Goal: Communication & Community: Share content

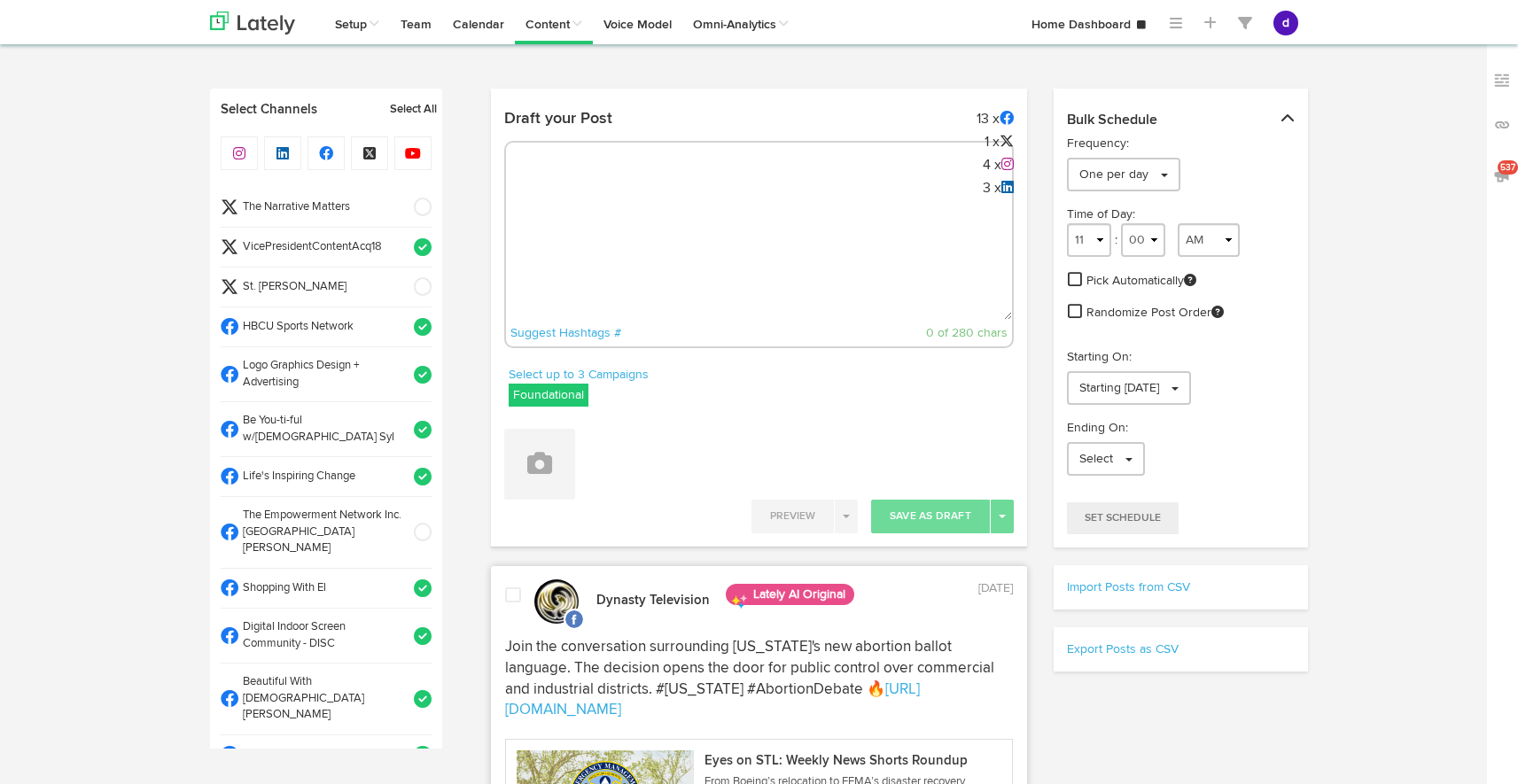
select select "9"
select select "41"
select select "11"
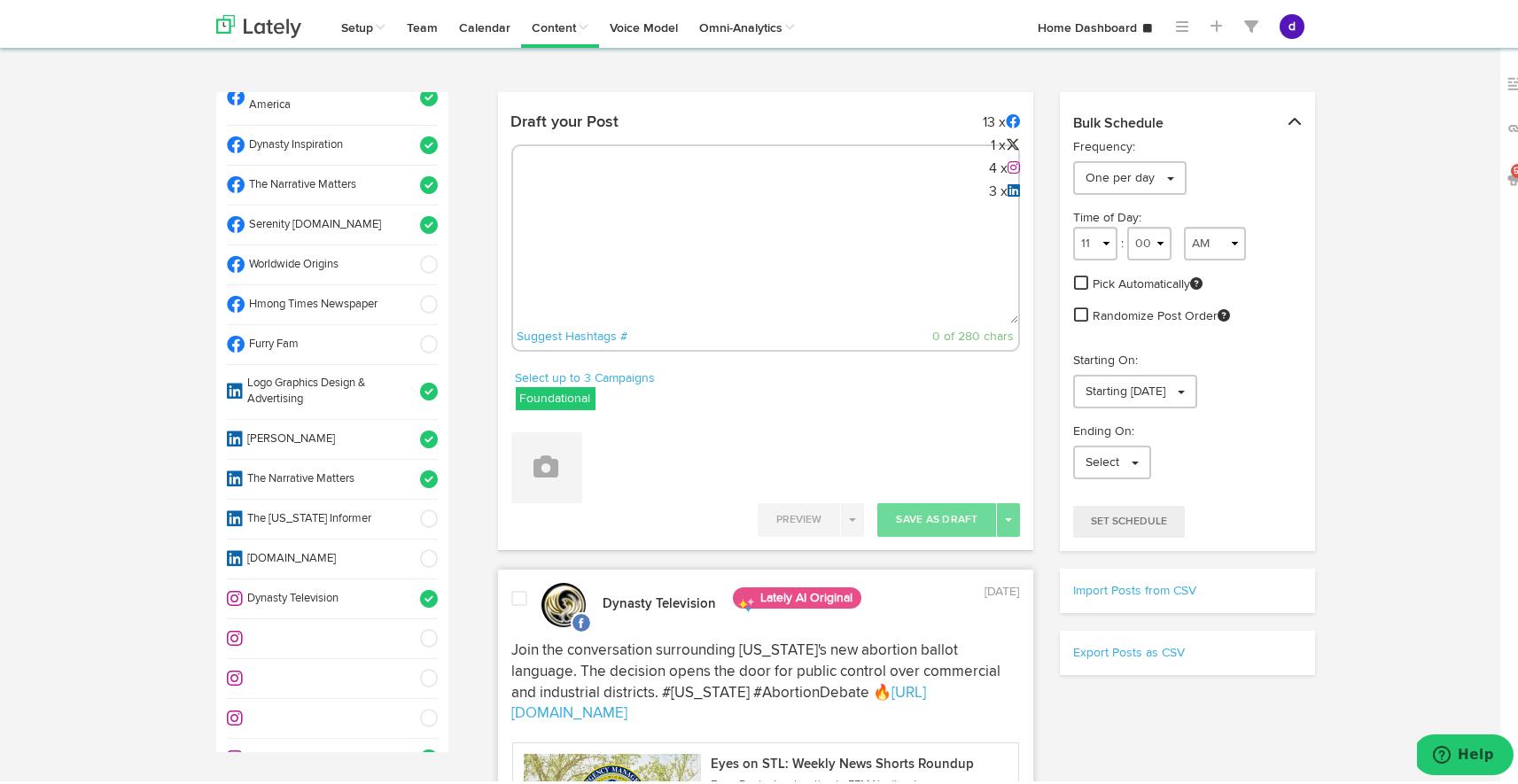
click at [691, 208] on textarea at bounding box center [766, 261] width 506 height 117
paste textarea "From boardrooms to banquets, the Omega All Black Q Tie is your go-to accessory.…"
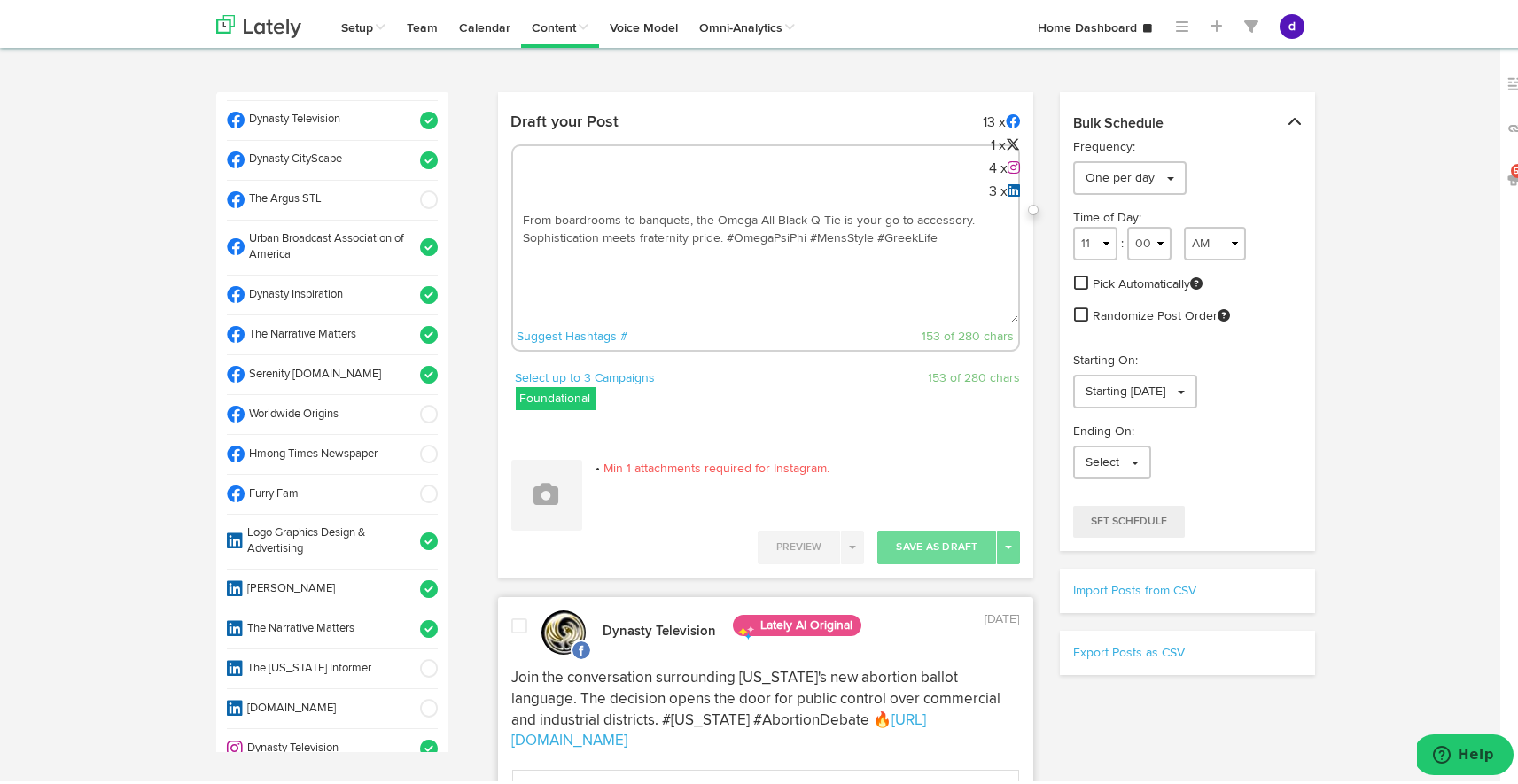
scroll to position [623, 0]
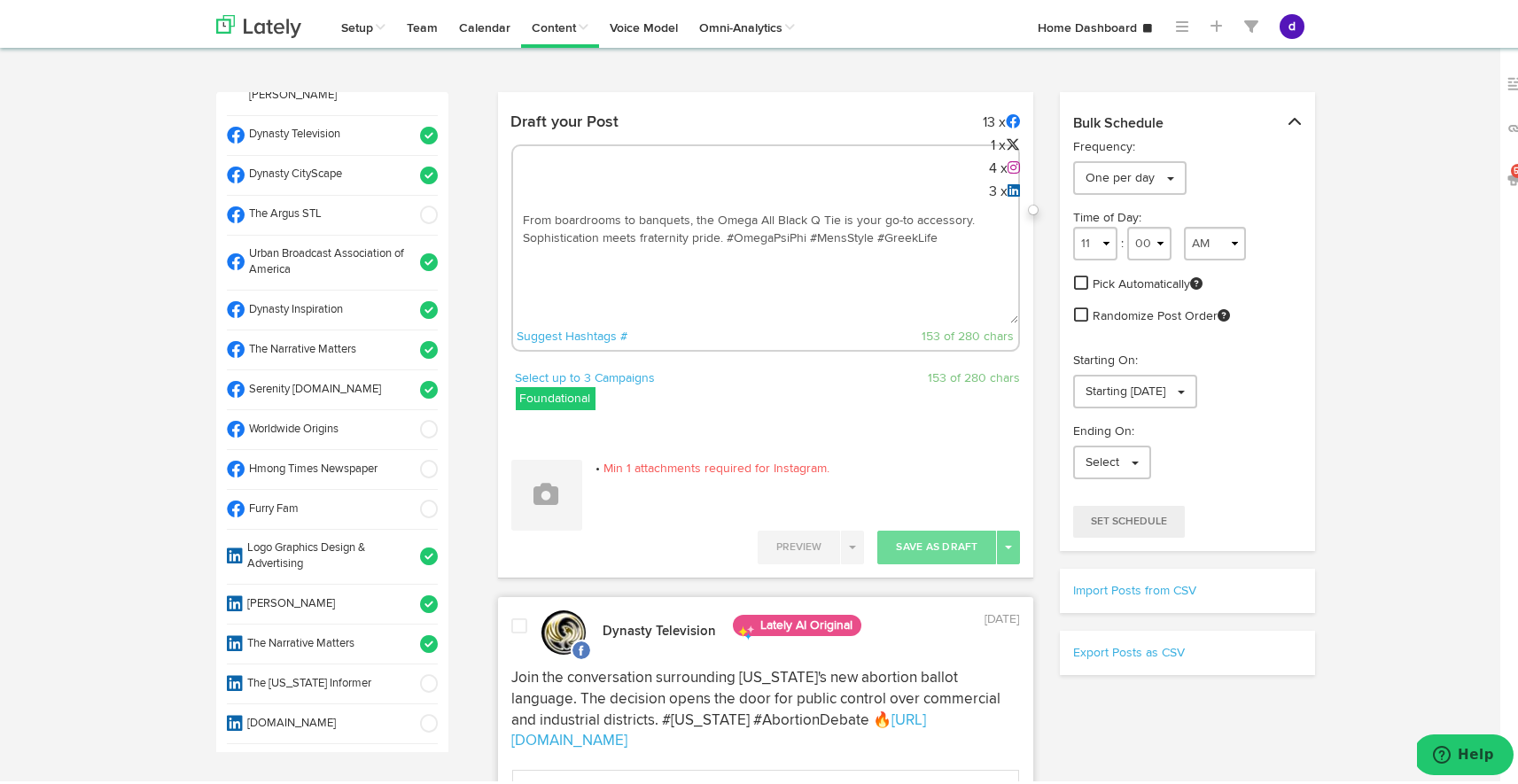
type textarea "From boardrooms to banquets, the Omega All Black Q Tie is your go-to accessory.…"
click at [409, 417] on span at bounding box center [423, 426] width 30 height 18
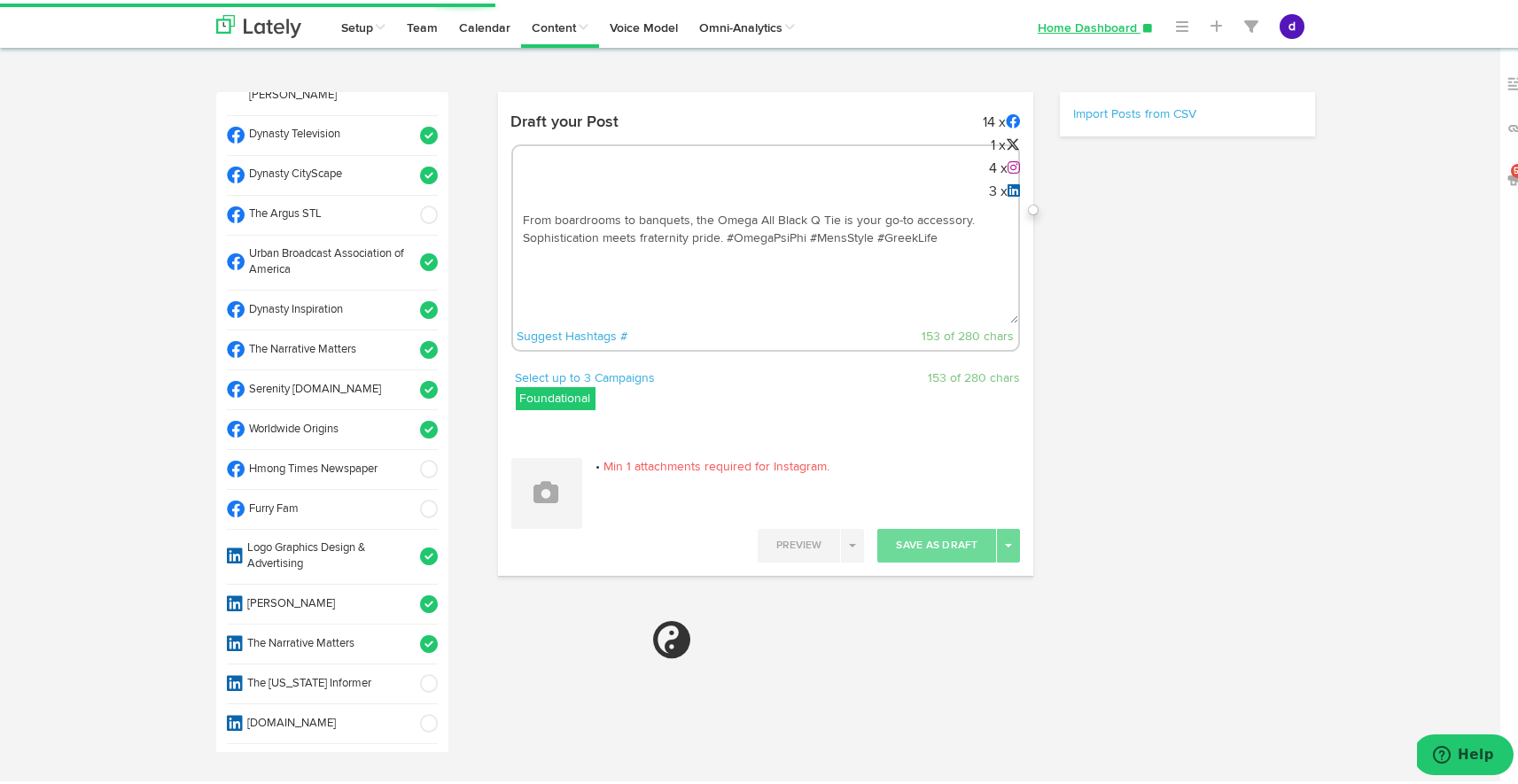
select select "11"
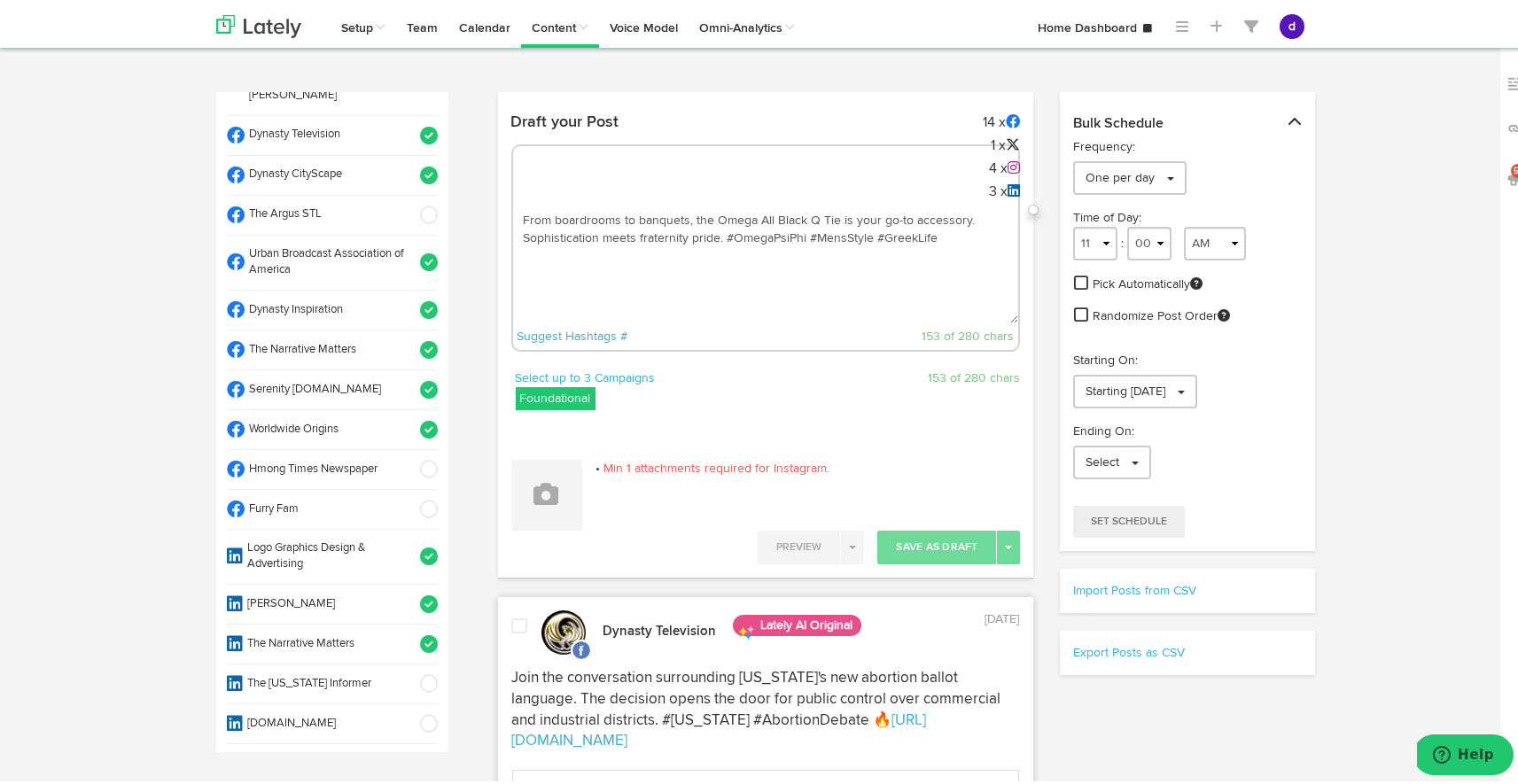
click at [719, 232] on textarea "From boardrooms to banquets, the Omega All Black Q Tie is your go-to accessory.…" at bounding box center [766, 261] width 506 height 117
paste textarea "[URL][DOMAIN_NAME]"
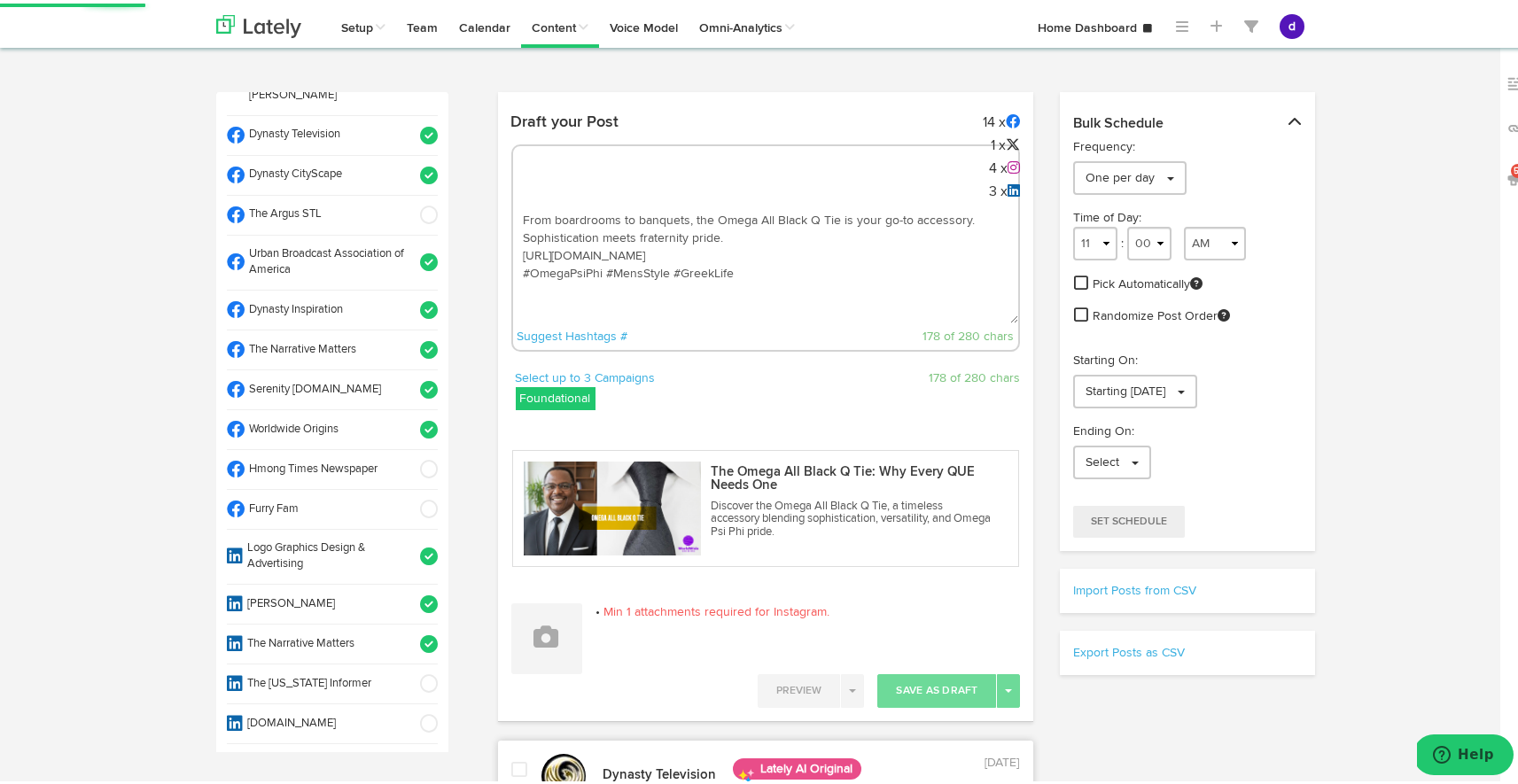
click at [604, 284] on textarea "From boardrooms to banquets, the Omega All Black Q Tie is your go-to accessory.…" at bounding box center [766, 261] width 506 height 117
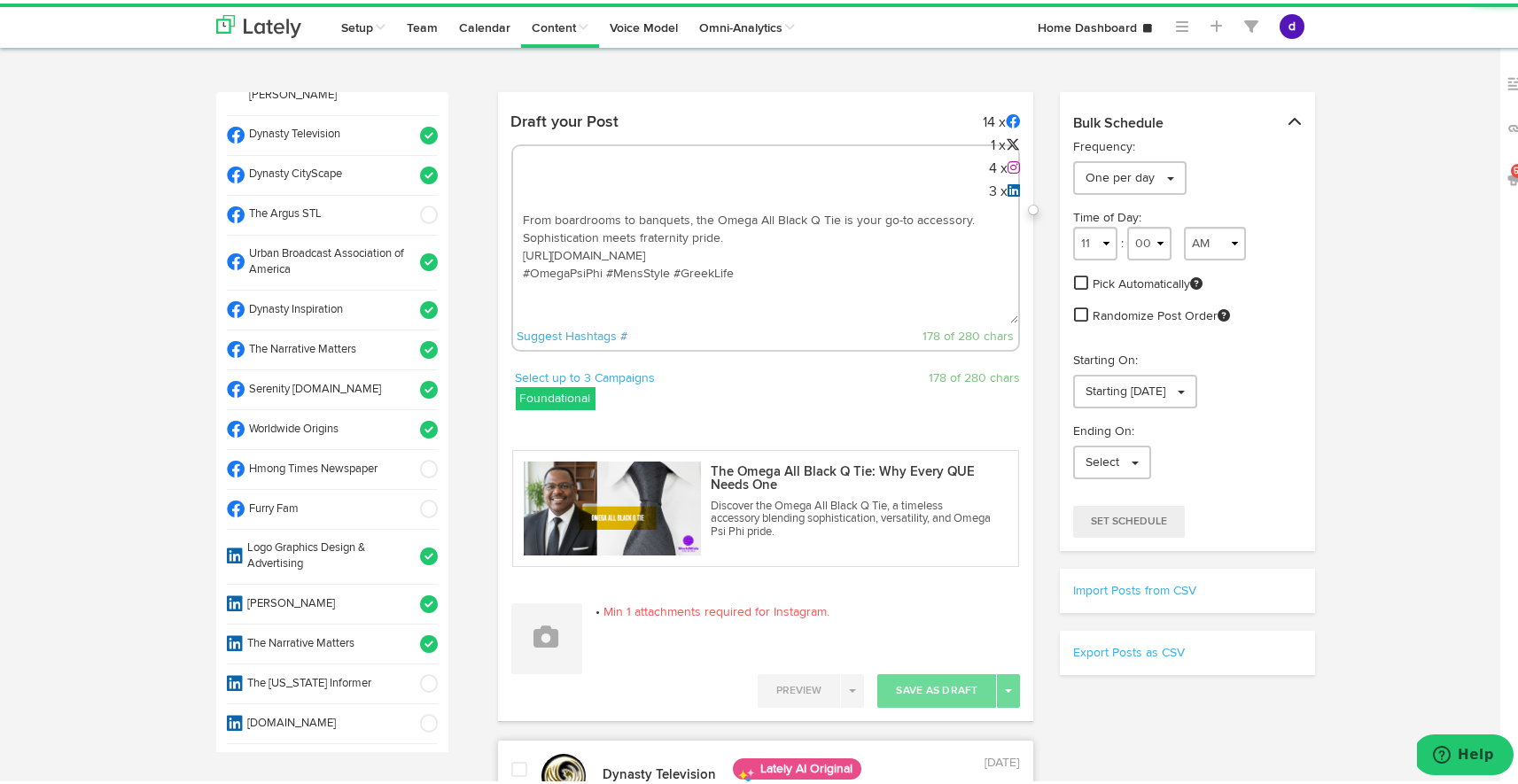
click at [601, 285] on textarea "From boardrooms to banquets, the Omega All Black Q Tie is your go-to accessory.…" at bounding box center [766, 261] width 506 height 117
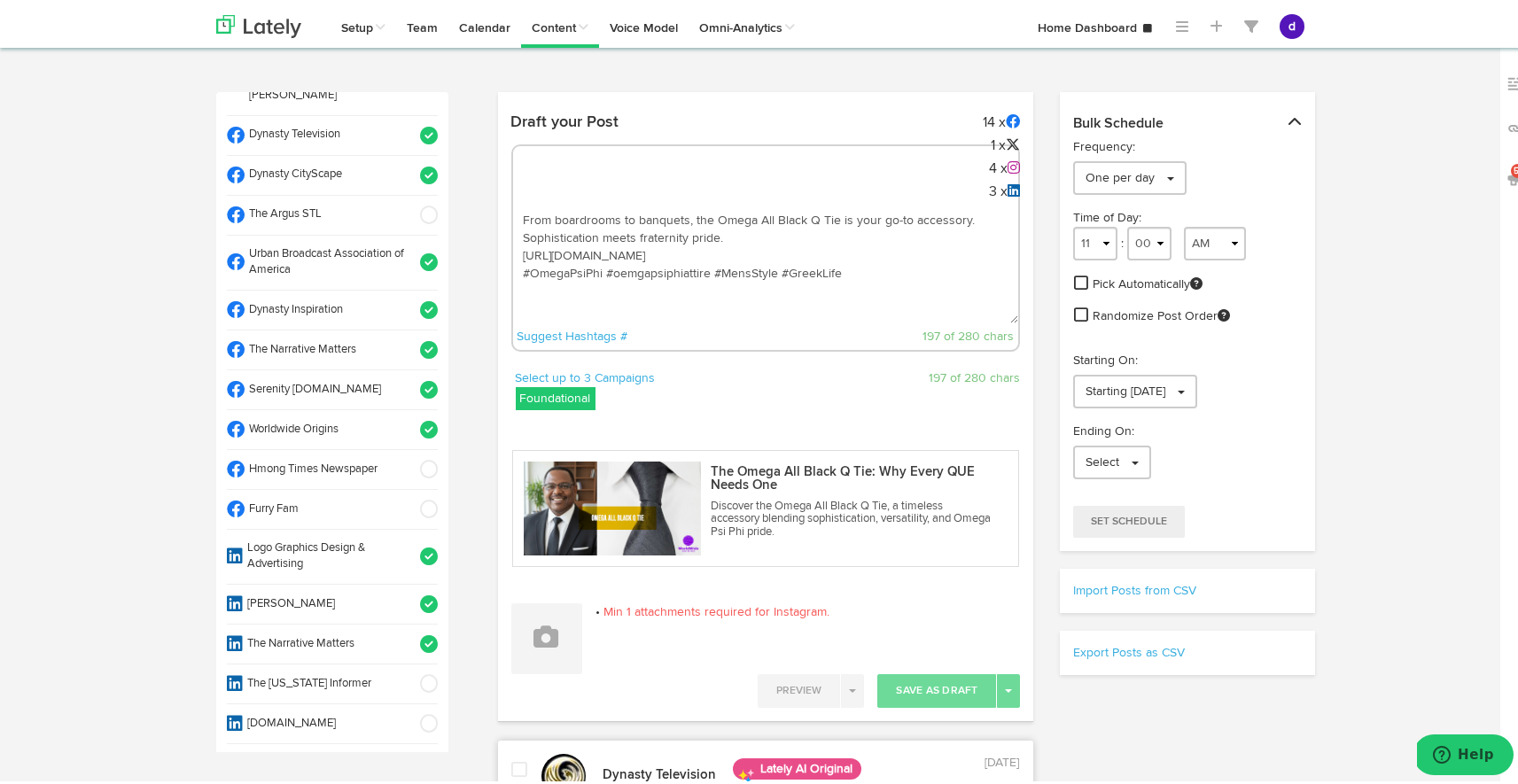
drag, startPoint x: 616, startPoint y: 286, endPoint x: 630, endPoint y: 288, distance: 14.1
click at [630, 288] on textarea "From boardrooms to banquets, the Omega All Black Q Tie is your go-to accessory.…" at bounding box center [766, 261] width 506 height 117
type textarea "From boardrooms to banquets, the Omega All Black Q Tie is your go-to accessory.…"
click at [540, 657] on button at bounding box center [547, 636] width 71 height 71
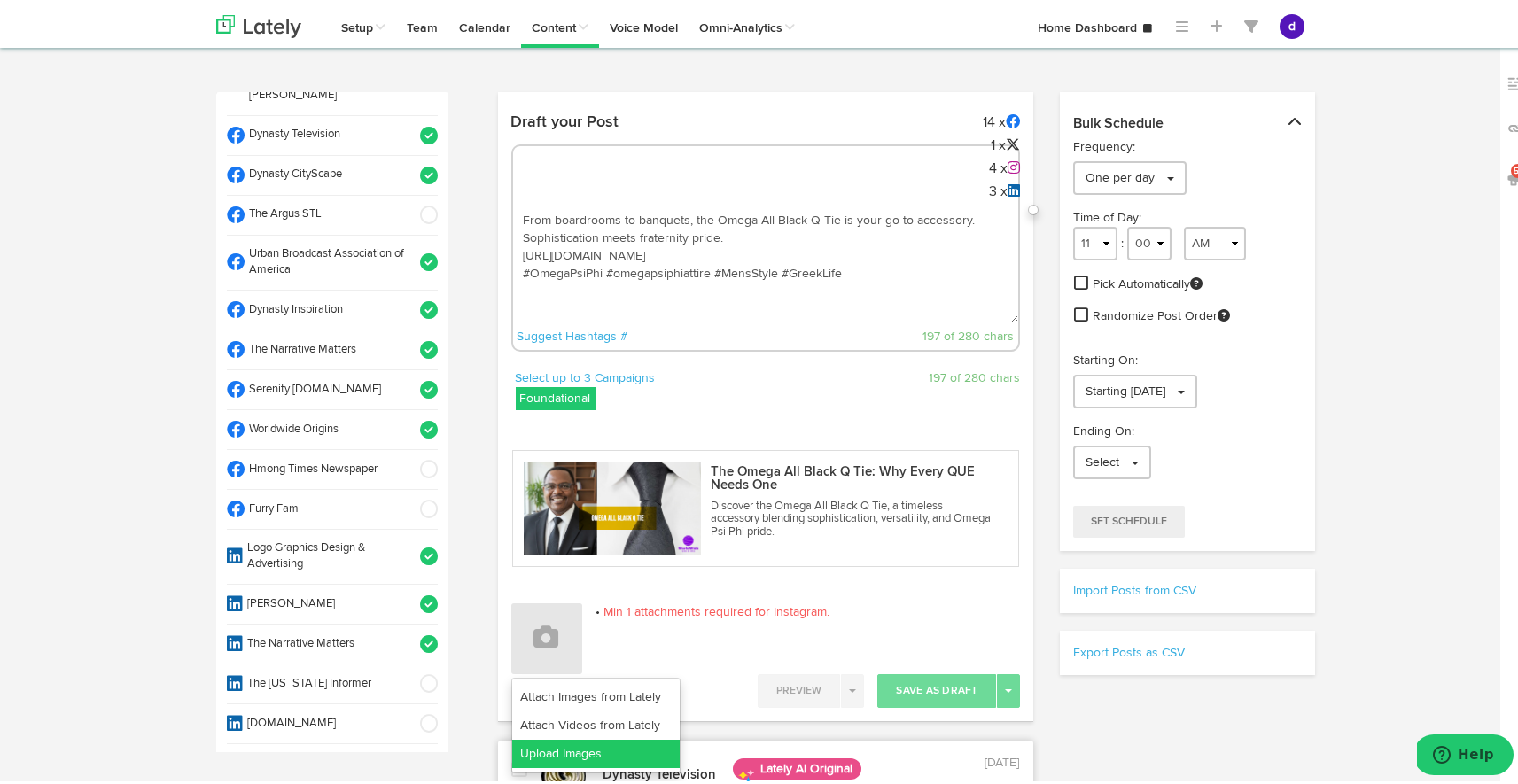
click at [554, 743] on link "Upload Images" at bounding box center [596, 750] width 168 height 29
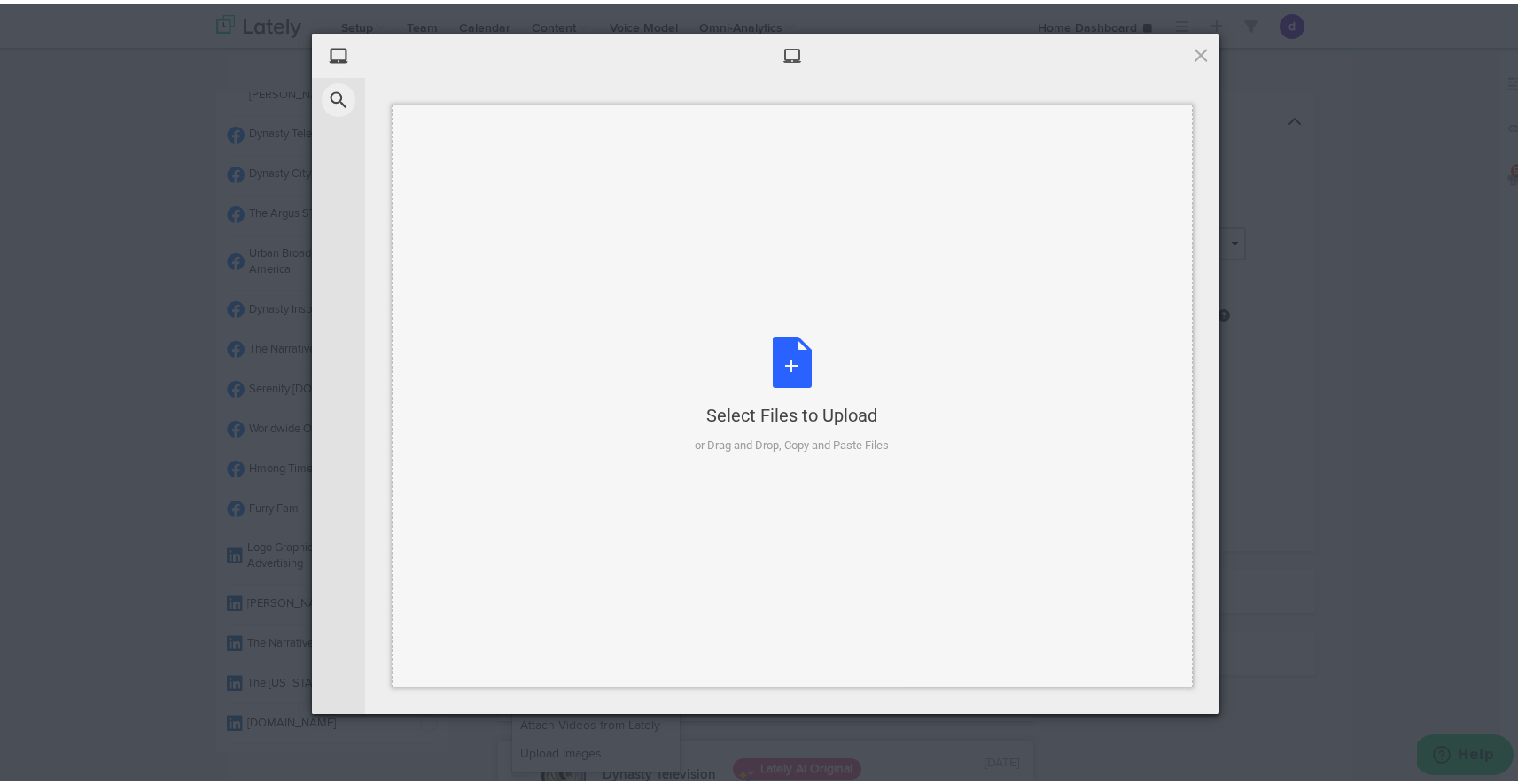
click at [772, 379] on div "Select Files to Upload or Drag and Drop, Copy and Paste Files" at bounding box center [793, 392] width 194 height 118
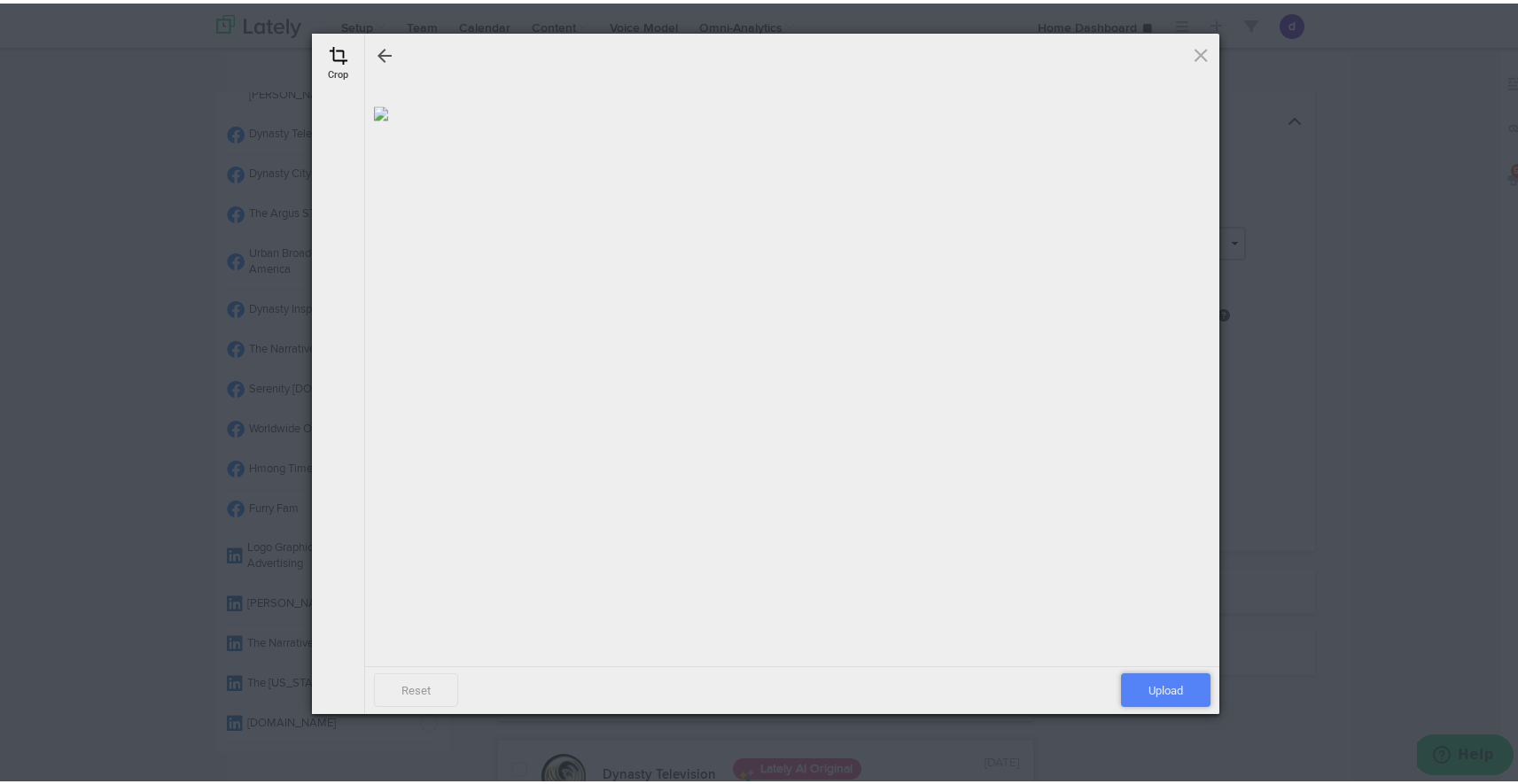
click at [1158, 676] on span "Upload" at bounding box center [1166, 686] width 89 height 34
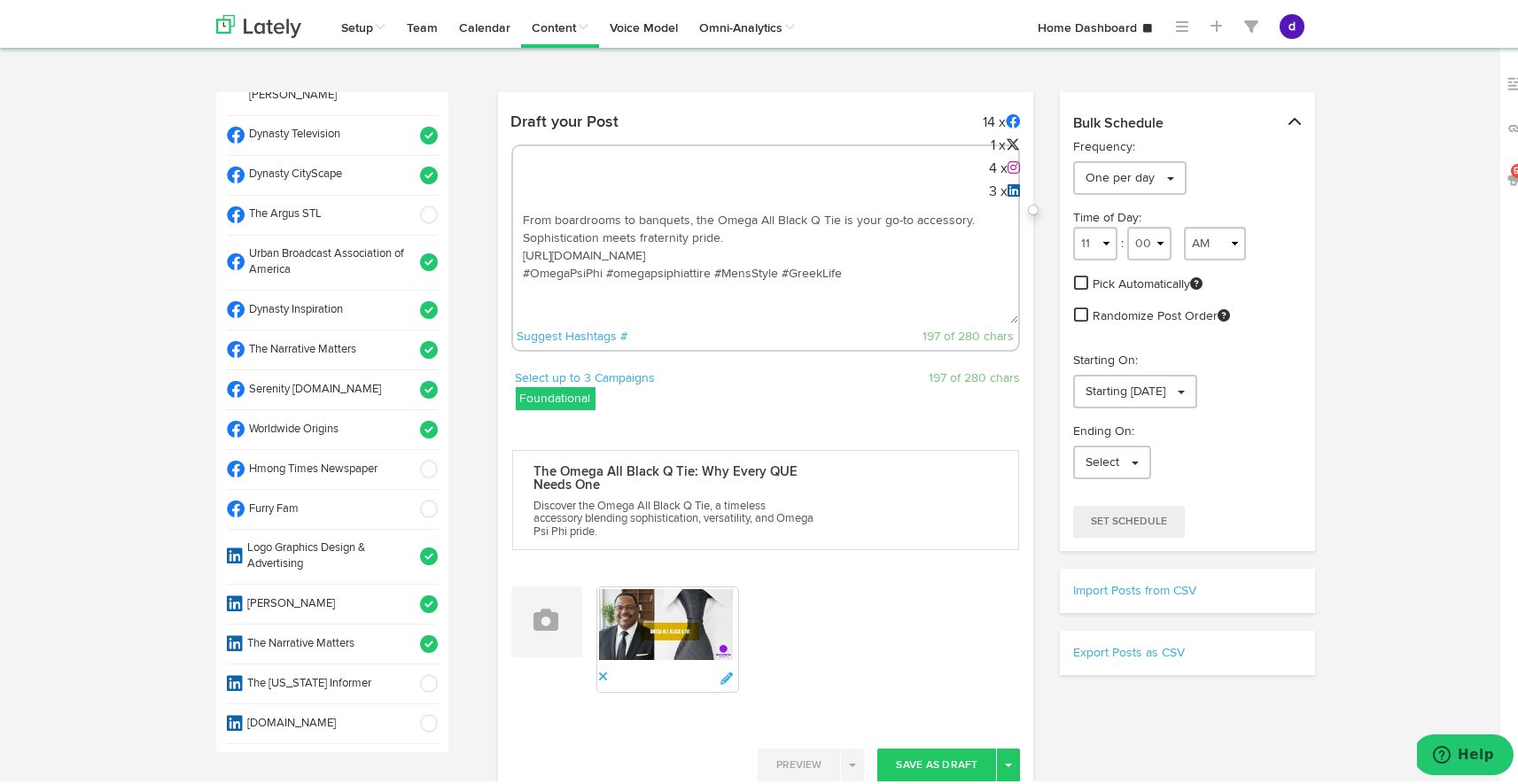
drag, startPoint x: 855, startPoint y: 294, endPoint x: 594, endPoint y: 151, distance: 297.6
click at [594, 151] on div "From boardrooms to banquets, the Omega All Black Q Tie is your go-to accessory.…" at bounding box center [766, 244] width 510 height 208
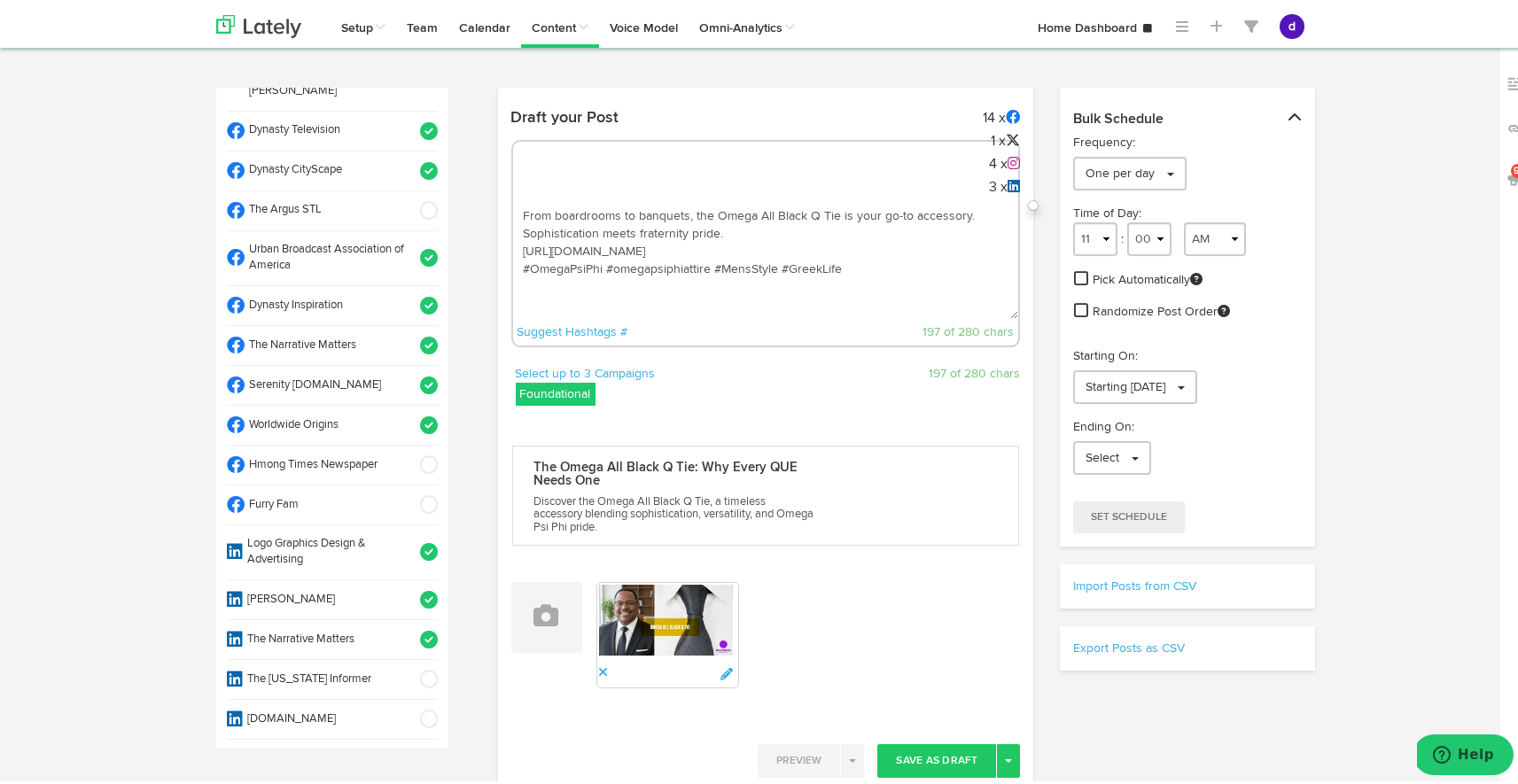
scroll to position [12, 0]
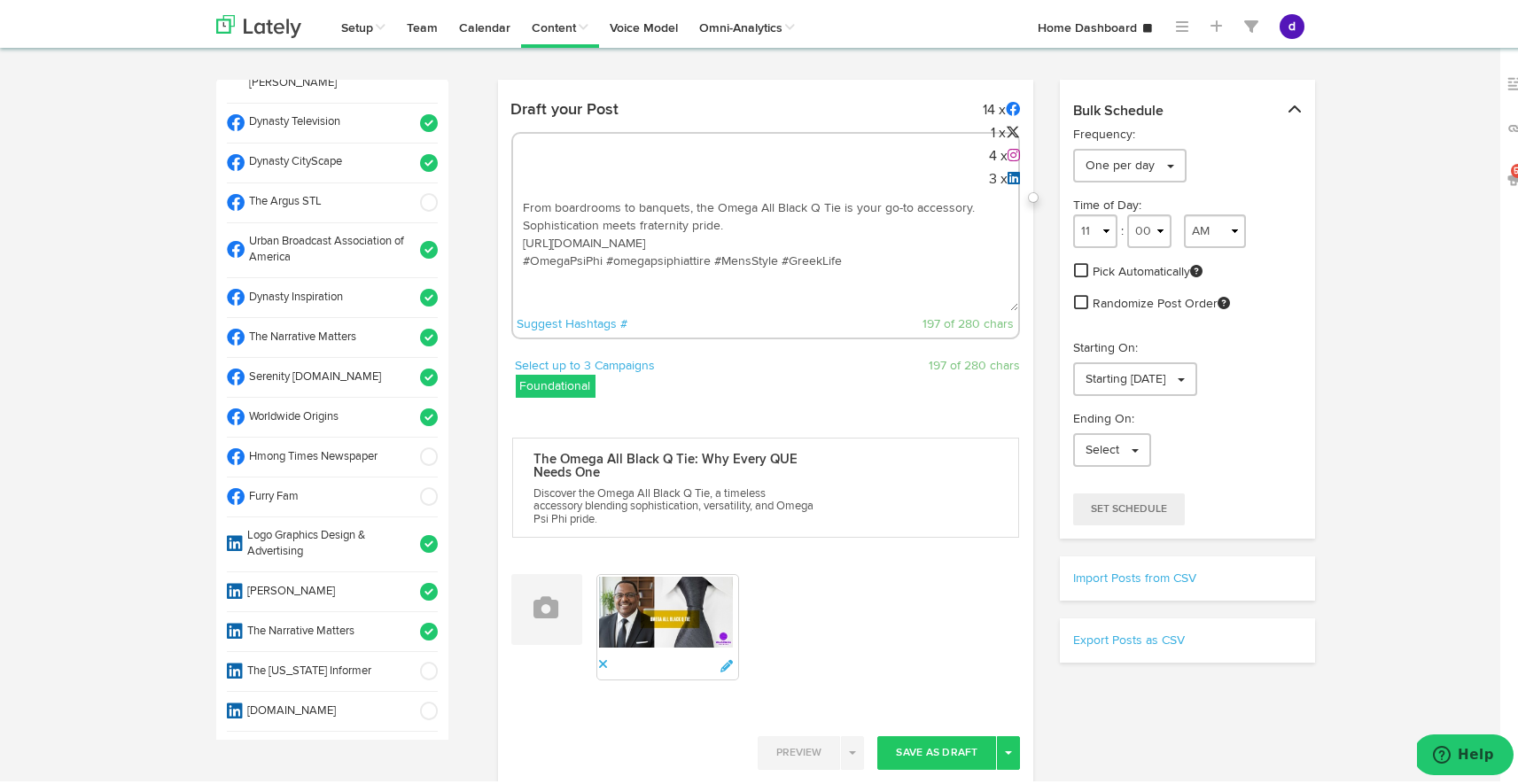
click at [731, 221] on textarea "From boardrooms to banquets, the Omega All Black Q Tie is your go-to accessory.…" at bounding box center [766, 249] width 506 height 117
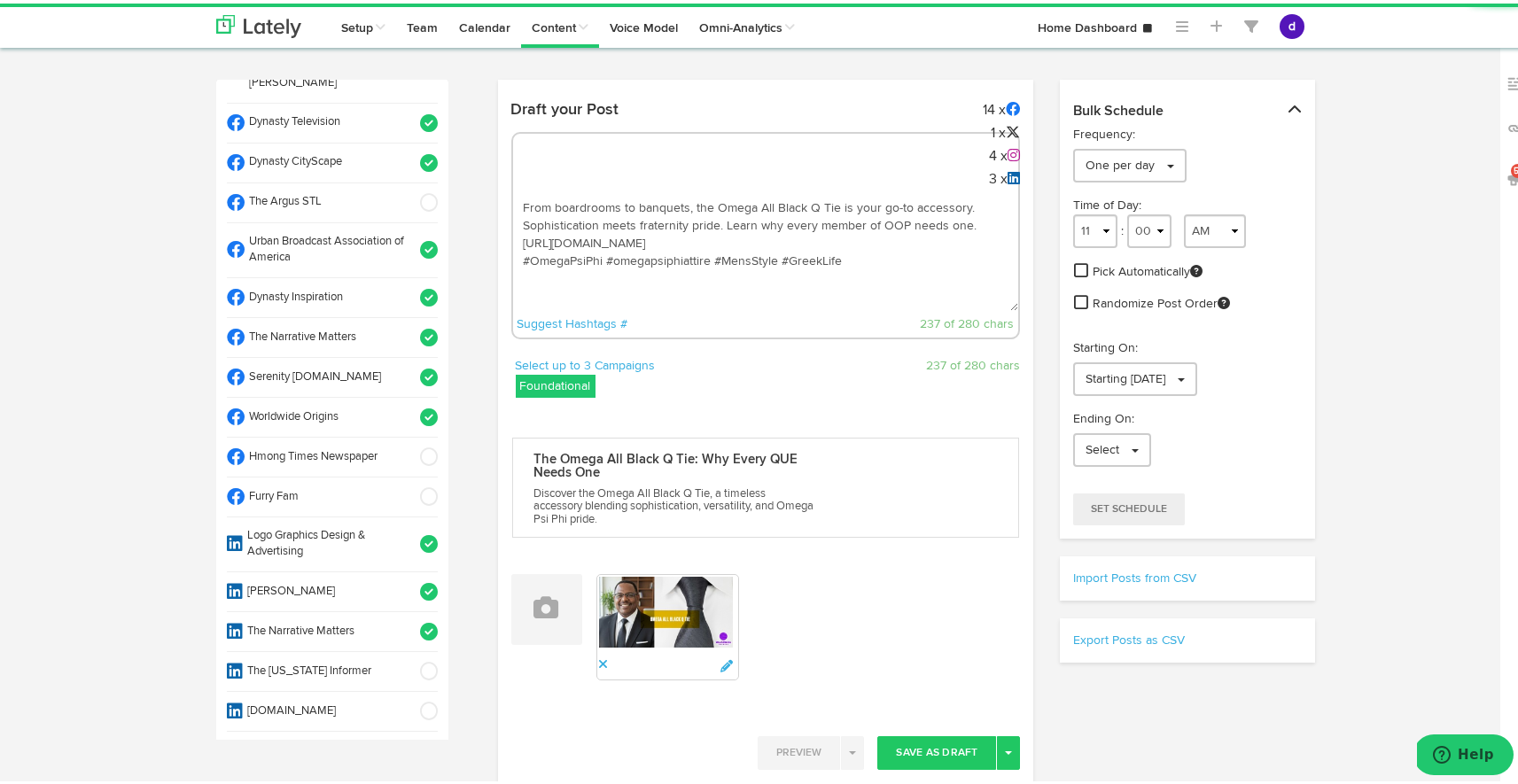
click at [874, 220] on textarea "From boardrooms to banquets, the Omega All Black Q Tie is your go-to accessory.…" at bounding box center [766, 249] width 506 height 117
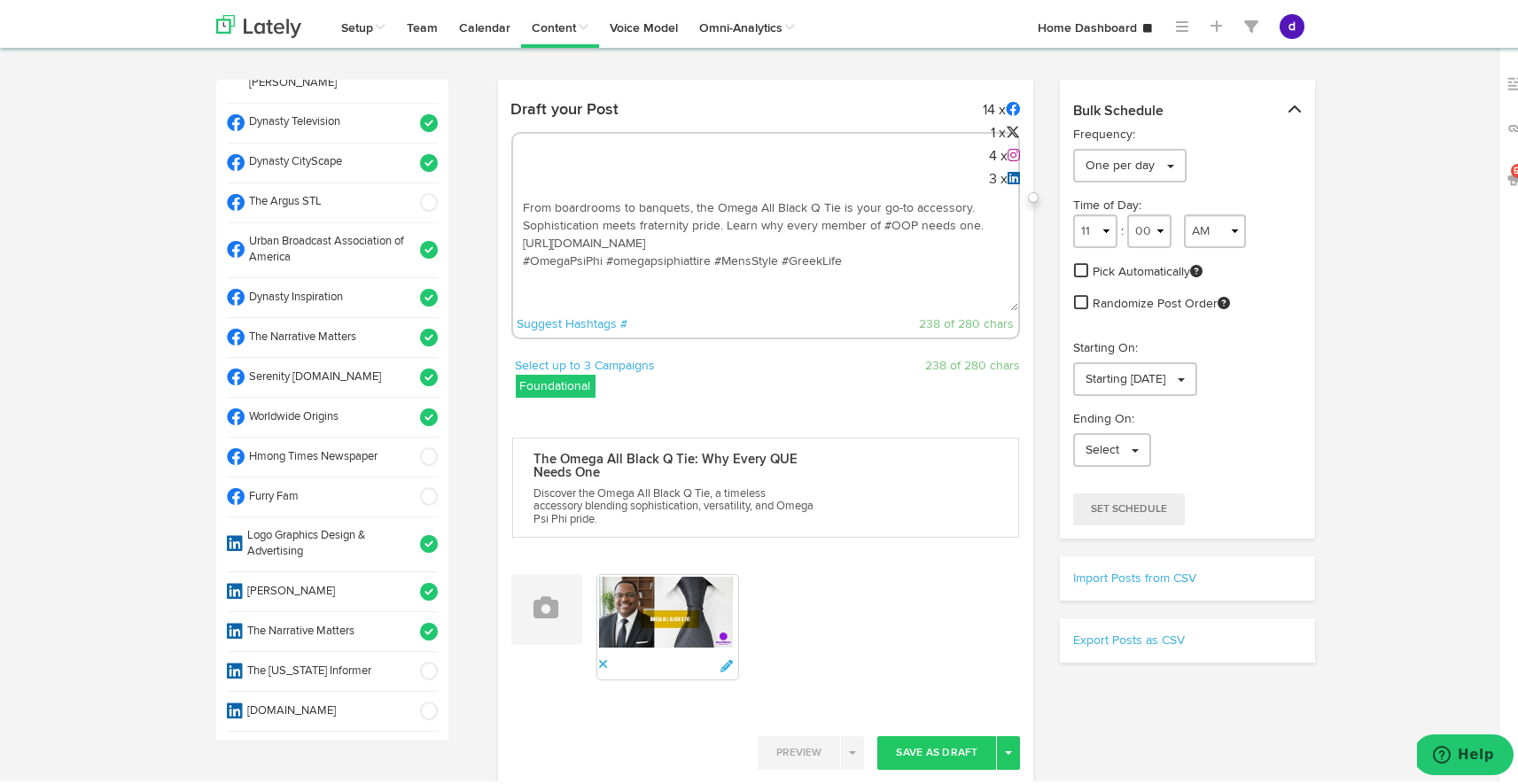
drag, startPoint x: 906, startPoint y: 219, endPoint x: 882, endPoint y: 220, distance: 24.0
click at [882, 220] on textarea "From boardrooms to banquets, the Omega All Black Q Tie is your go-to accessory.…" at bounding box center [766, 249] width 506 height 117
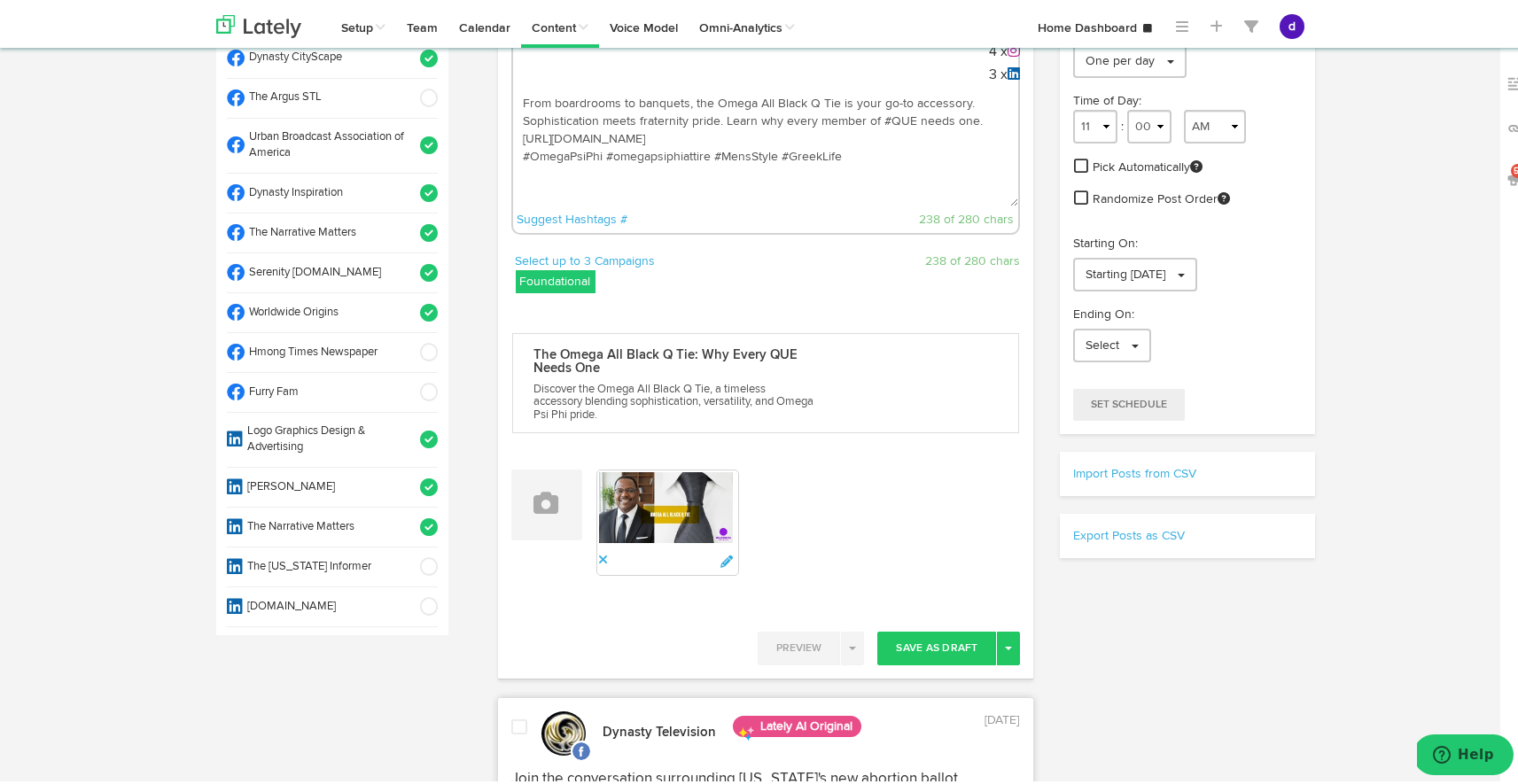
scroll to position [101, 0]
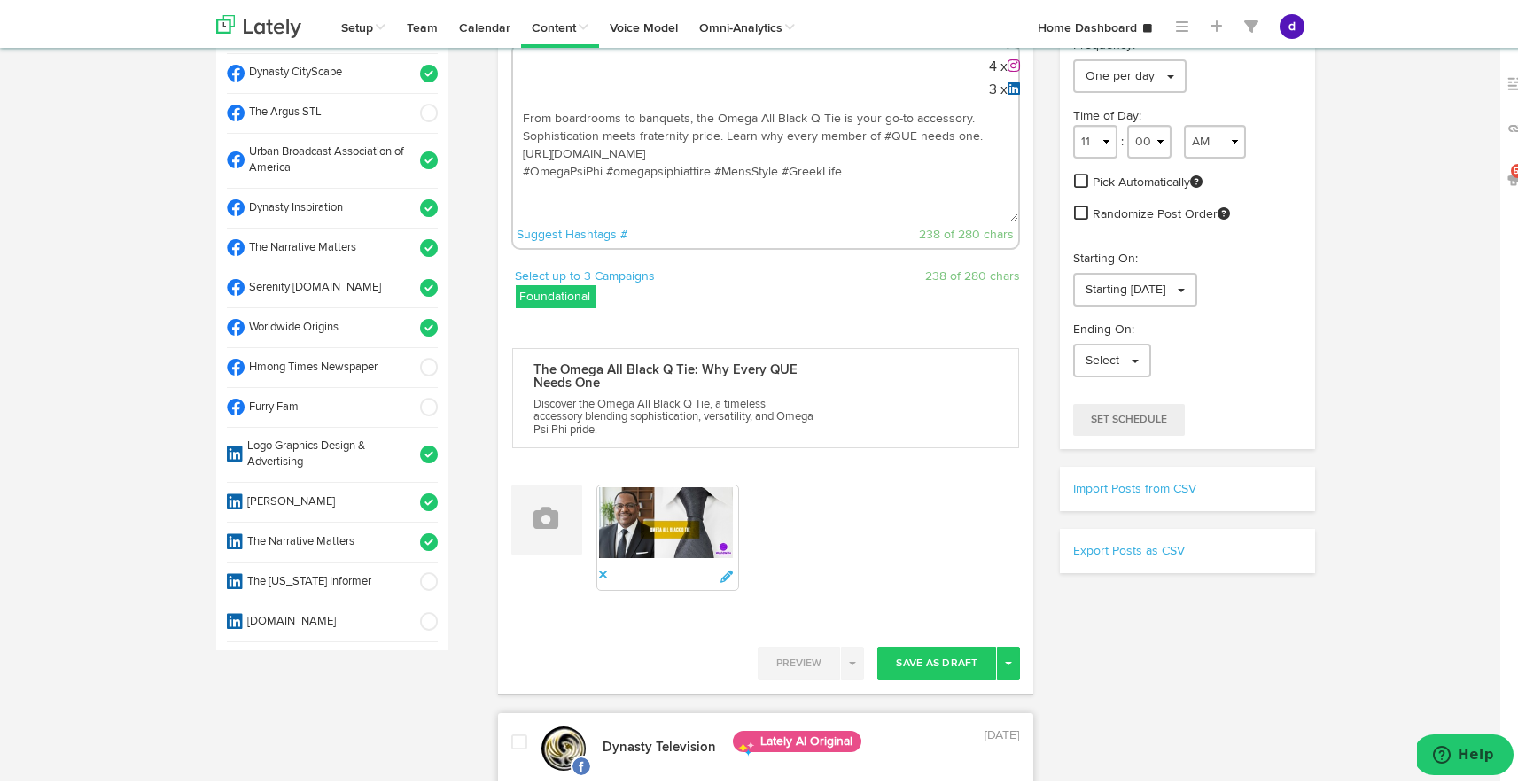
drag, startPoint x: 868, startPoint y: 184, endPoint x: 419, endPoint y: 78, distance: 461.3
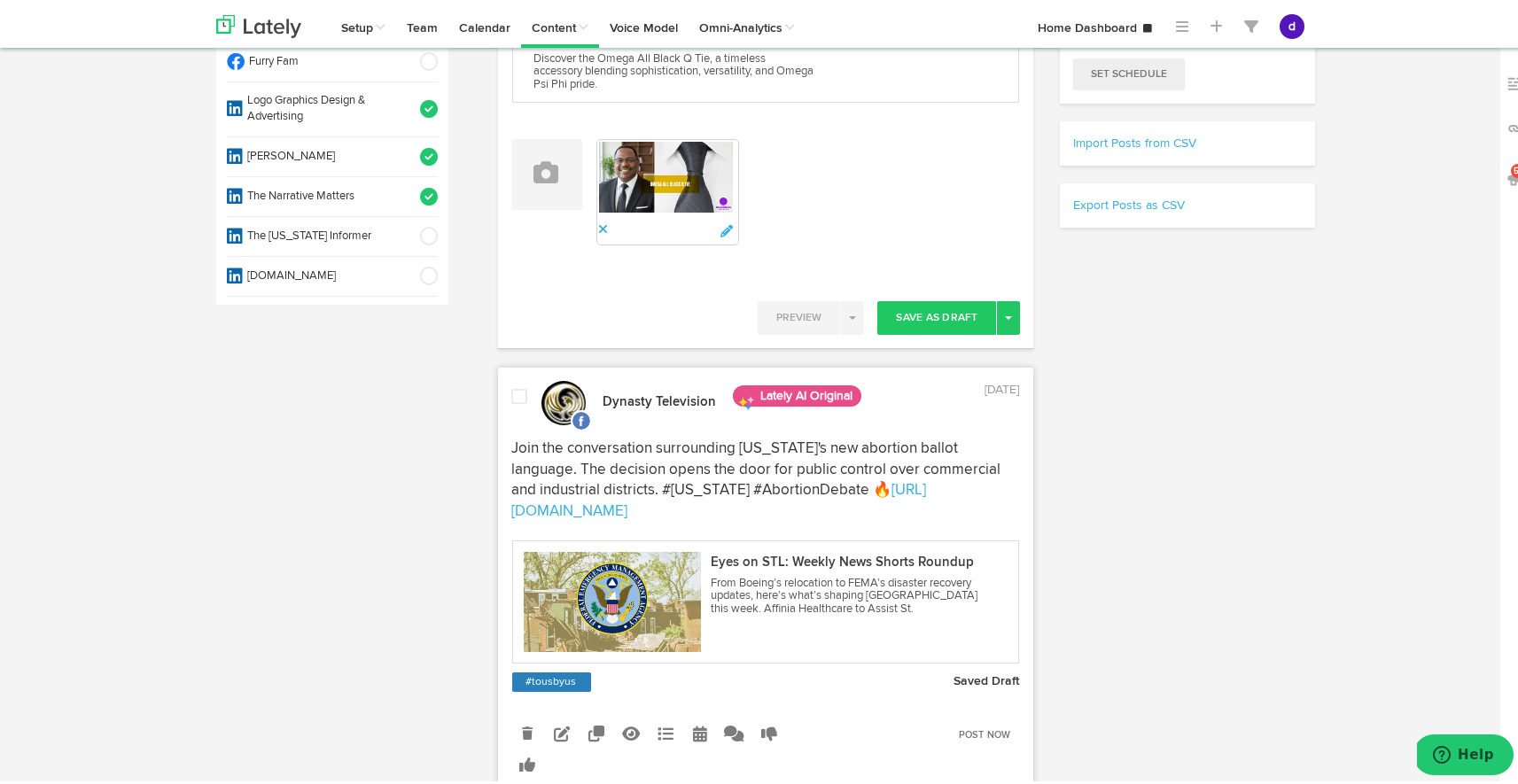
scroll to position [549, 0]
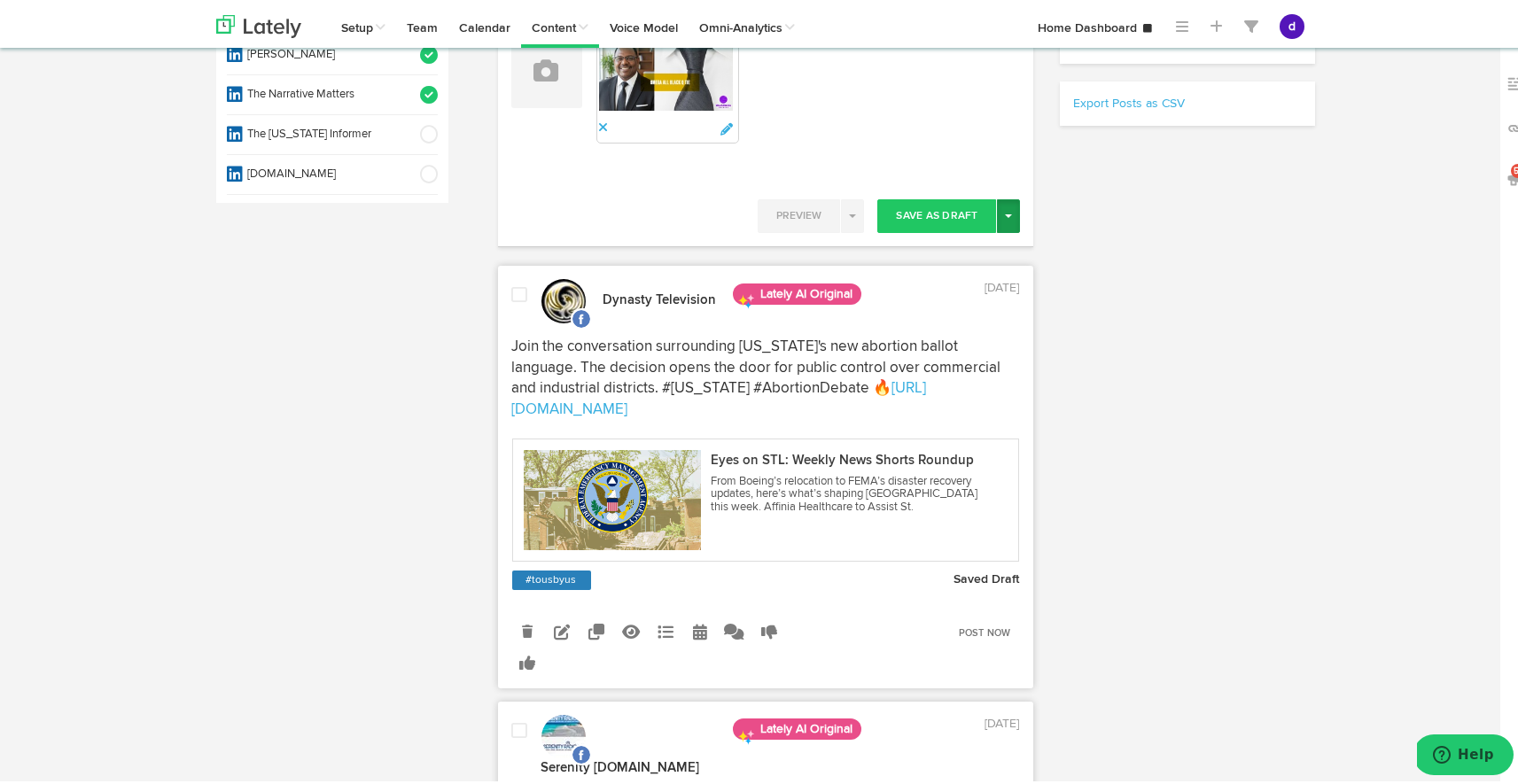
type textarea "From boardrooms to banquets, the Omega All Black Q Tie is your go-to accessory.…"
click at [1003, 207] on button "Toggle Dropdown" at bounding box center [1008, 213] width 23 height 34
click at [970, 350] on link "Post Now" at bounding box center [947, 364] width 146 height 29
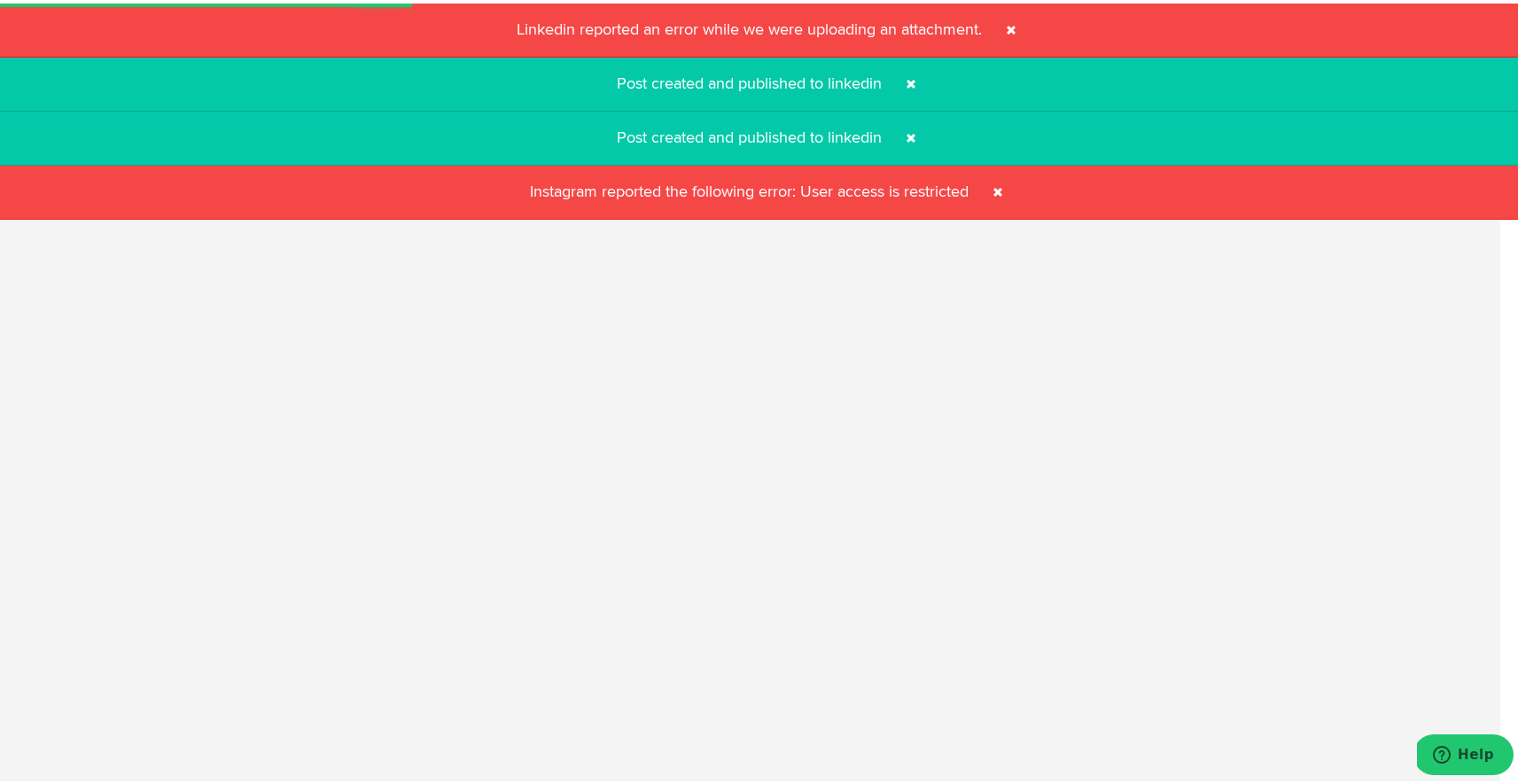
select select "11"
